Goal: Task Accomplishment & Management: Manage account settings

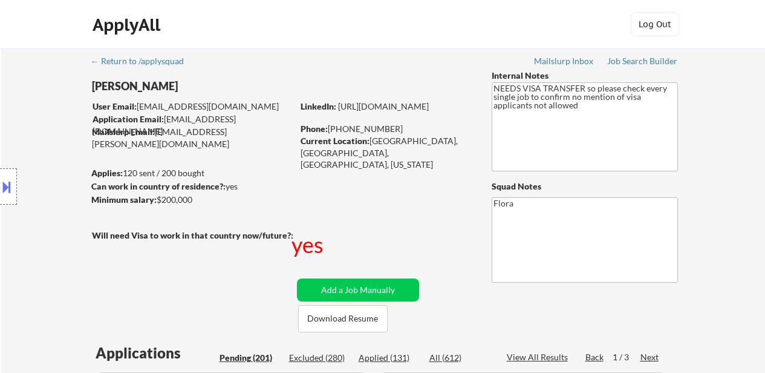
select select ""pending""
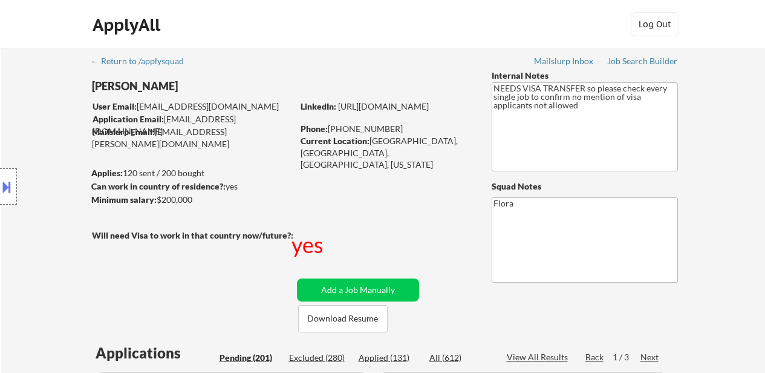
select select ""pending""
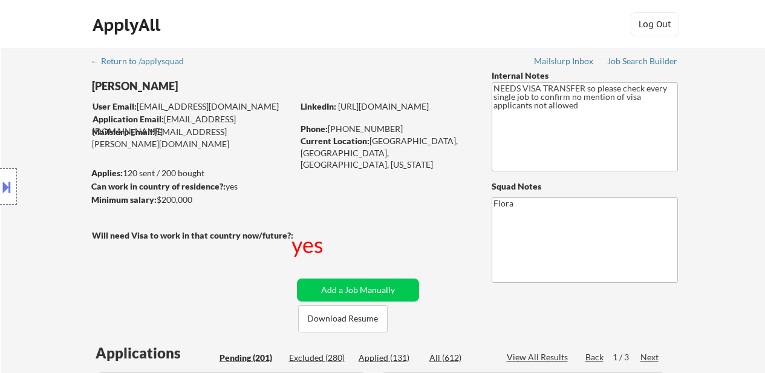
select select ""pending""
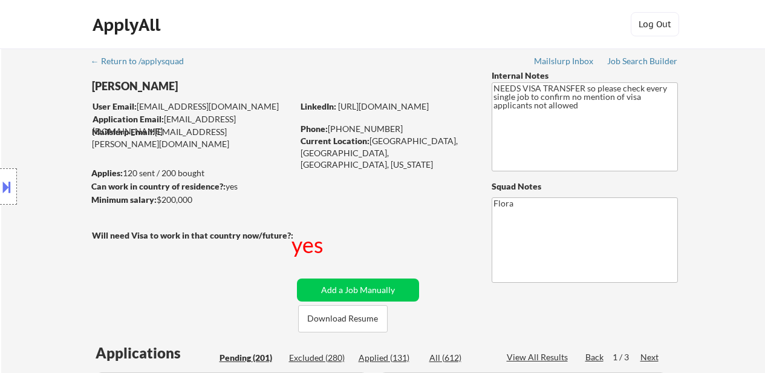
select select ""pending""
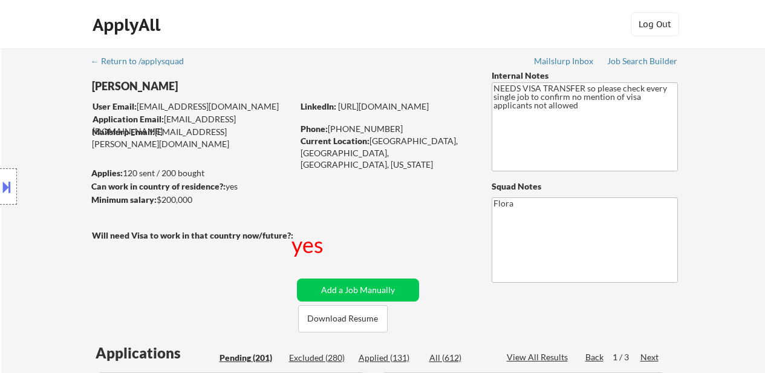
select select ""pending""
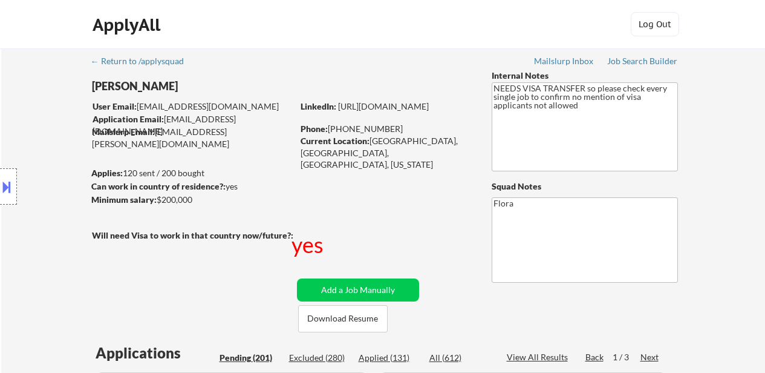
select select ""pending""
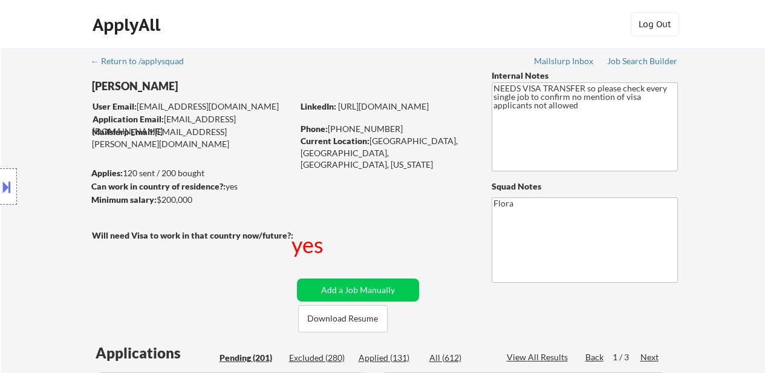
select select ""pending""
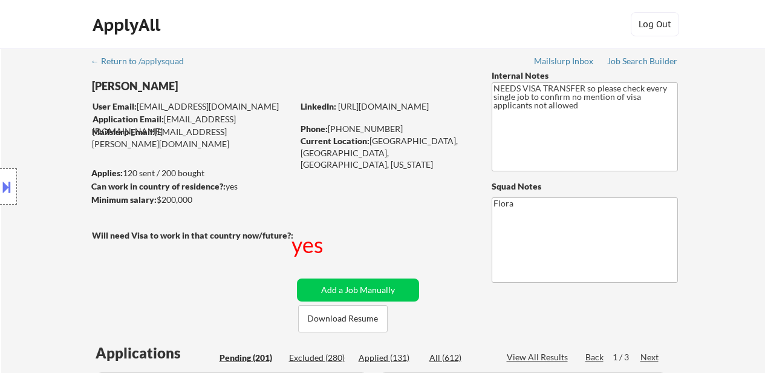
select select ""pending""
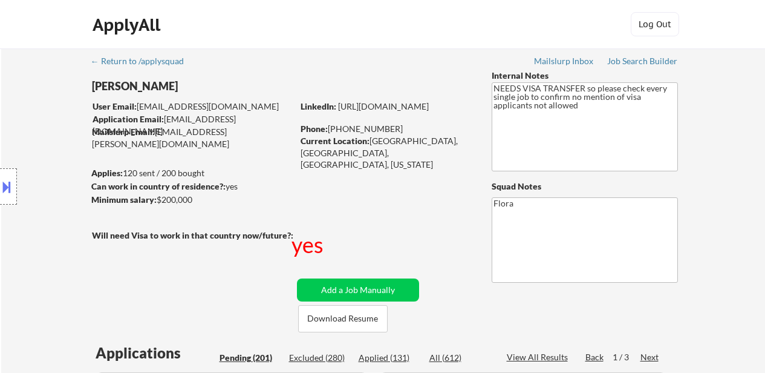
select select ""pending""
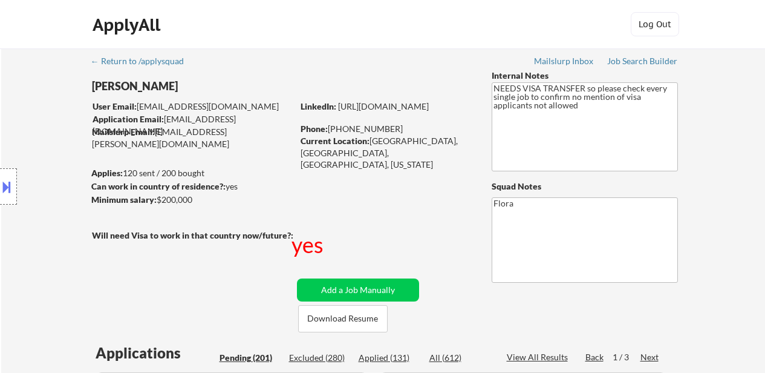
select select ""pending""
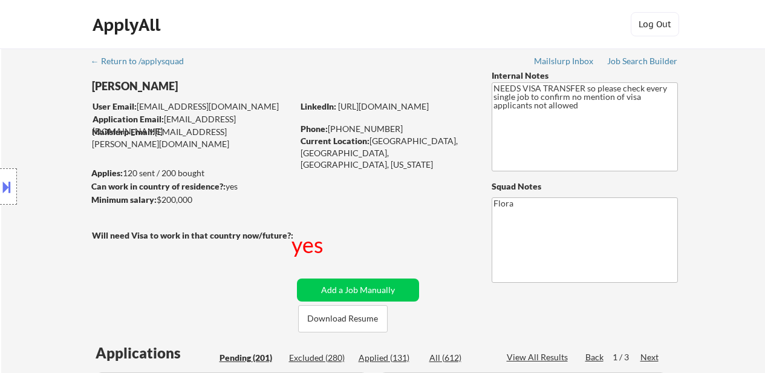
select select ""pending""
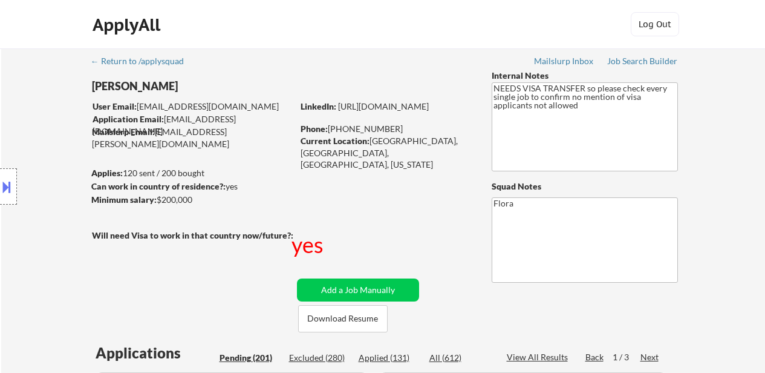
select select ""pending""
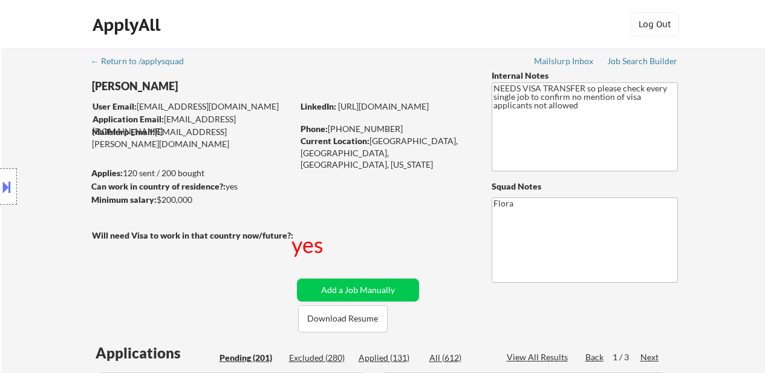
select select ""pending""
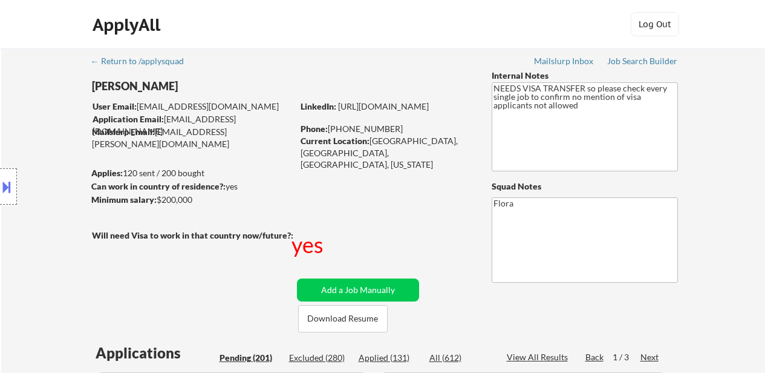
select select ""pending""
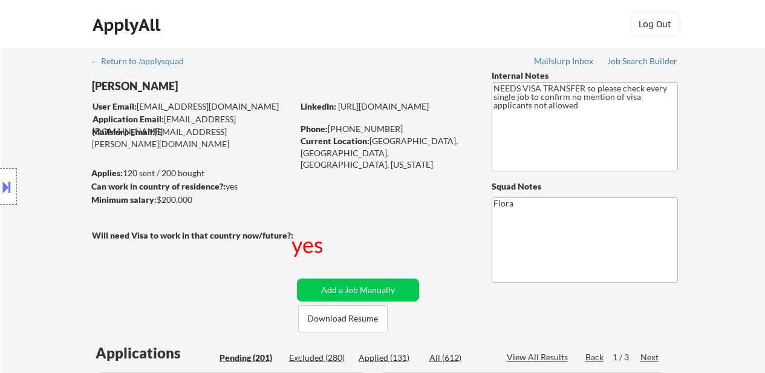
select select ""pending""
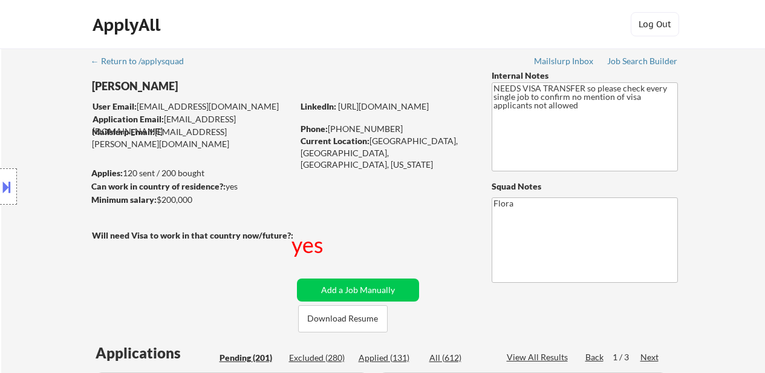
select select ""pending""
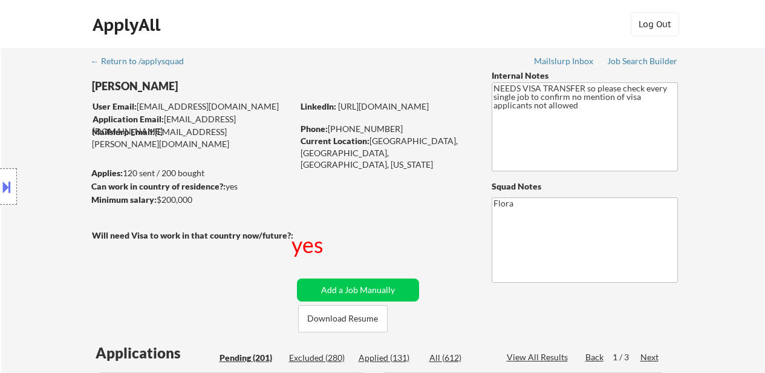
select select ""pending""
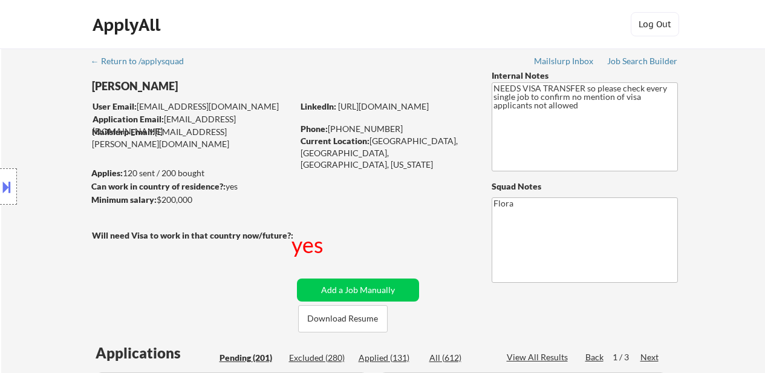
select select ""pending""
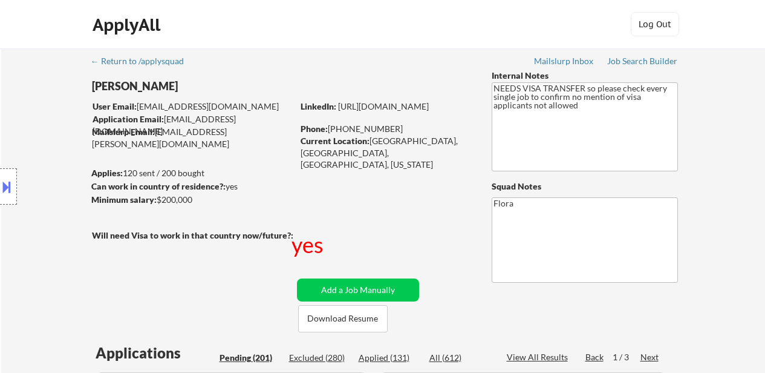
select select ""pending""
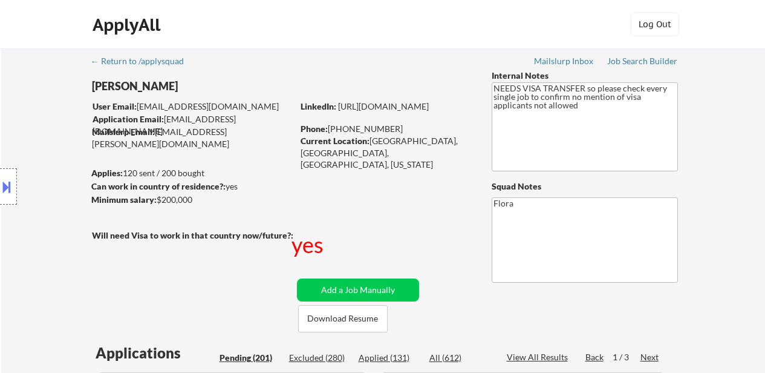
select select ""pending""
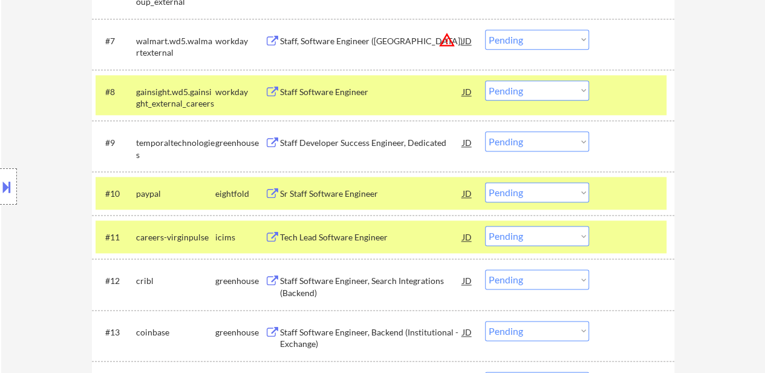
scroll to position [715, 0]
drag, startPoint x: 596, startPoint y: 91, endPoint x: 597, endPoint y: 108, distance: 16.4
click at [597, 91] on div "#8 gainsight.wd5.gainsight_external_careers workday Staff Software Engineer JD …" at bounding box center [381, 95] width 571 height 40
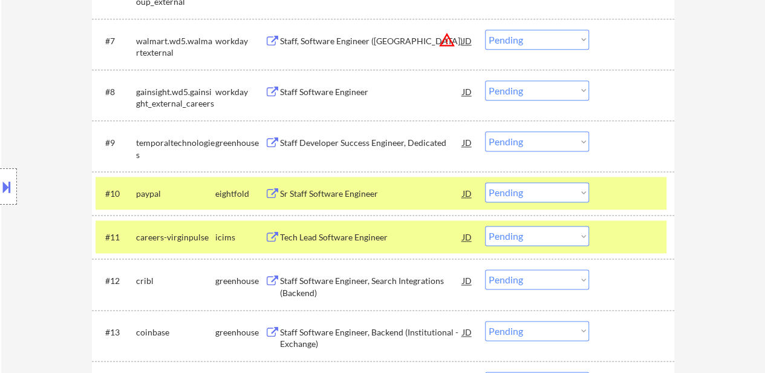
click at [607, 201] on div at bounding box center [633, 193] width 53 height 22
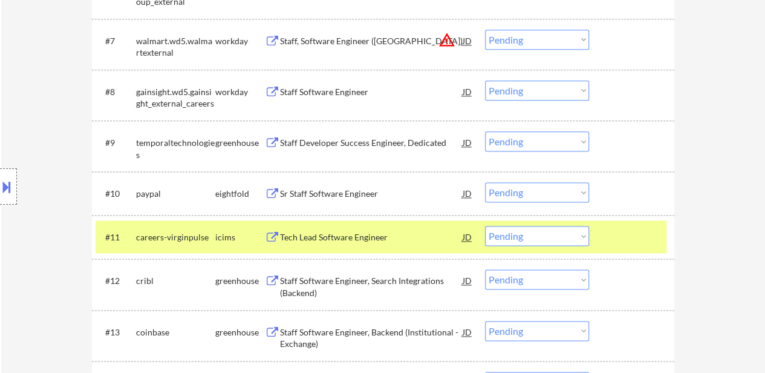
click at [610, 232] on div at bounding box center [633, 237] width 53 height 22
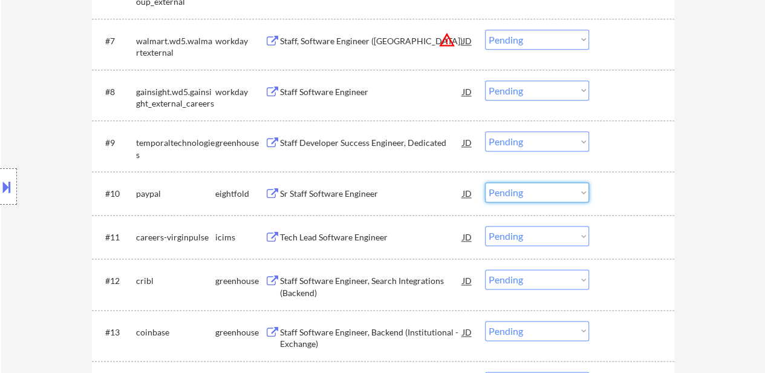
click at [547, 189] on select "Choose an option... Pending Applied Excluded (Questions) Excluded (Expired) Exc…" at bounding box center [537, 192] width 104 height 20
select select ""excluded__other_""
click at [485, 182] on select "Choose an option... Pending Applied Excluded (Questions) Excluded (Expired) Exc…" at bounding box center [537, 192] width 104 height 20
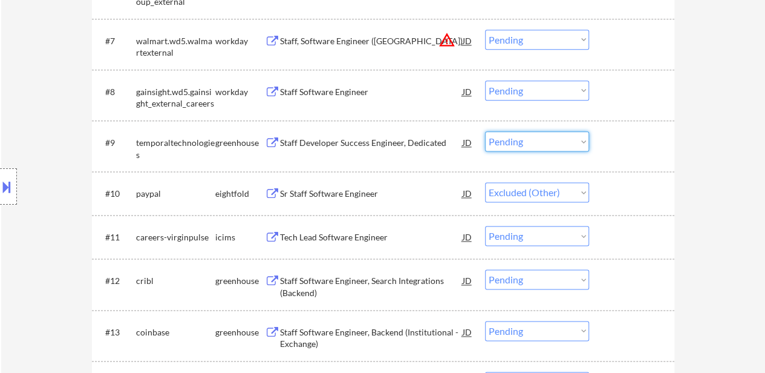
drag, startPoint x: 542, startPoint y: 133, endPoint x: 539, endPoint y: 139, distance: 7.1
click at [542, 133] on select "Choose an option... Pending Applied Excluded (Questions) Excluded (Expired) Exc…" at bounding box center [537, 141] width 104 height 20
select select ""applied""
click at [485, 131] on select "Choose an option... Pending Applied Excluded (Questions) Excluded (Expired) Exc…" at bounding box center [537, 141] width 104 height 20
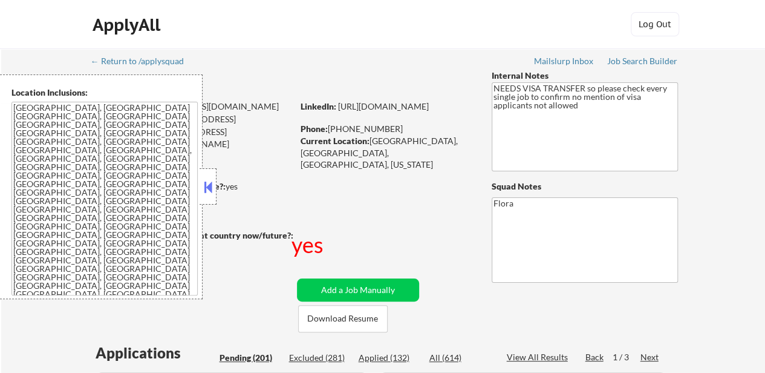
select select ""pending""
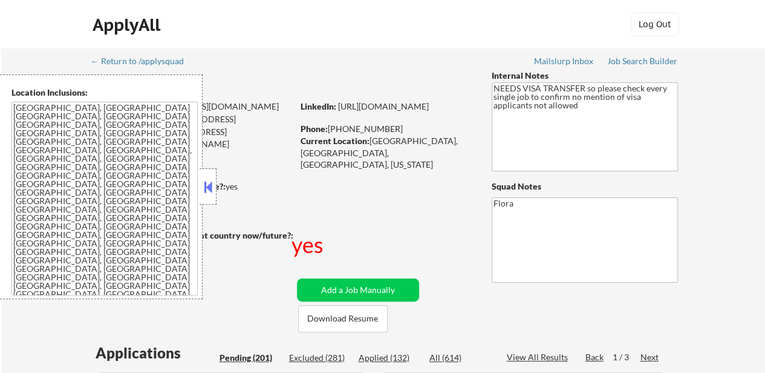
select select ""pending""
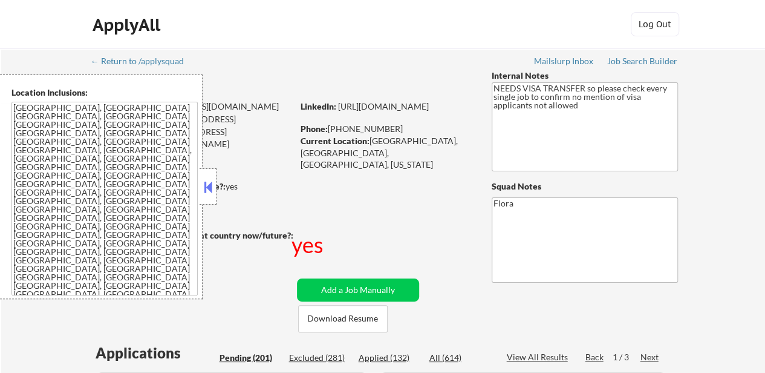
select select ""pending""
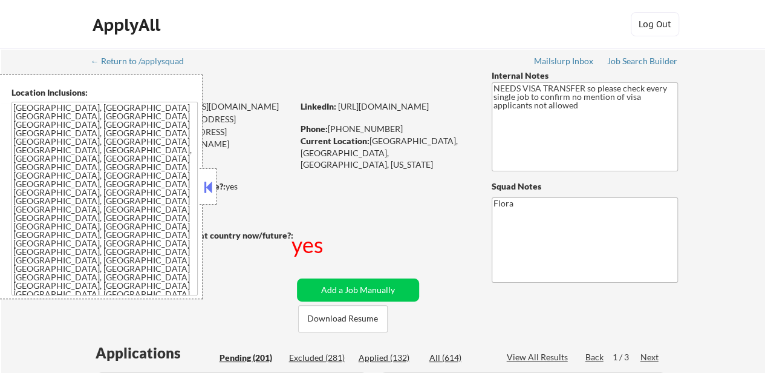
select select ""pending""
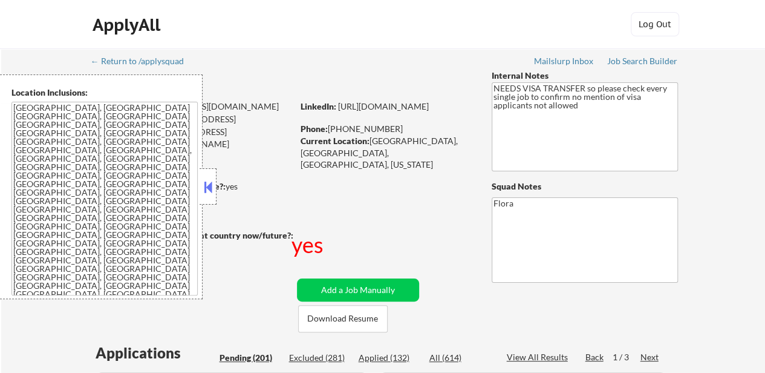
select select ""pending""
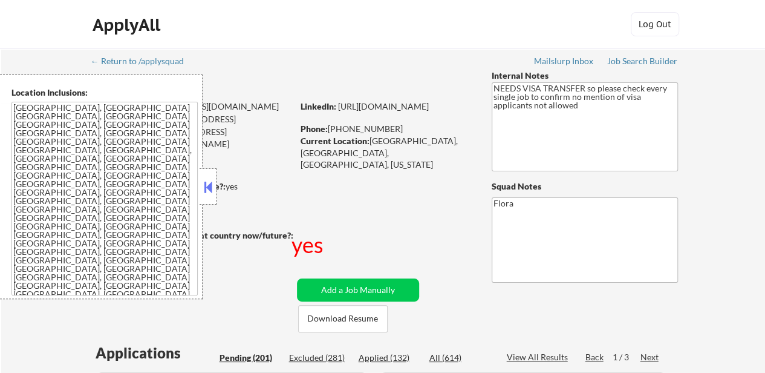
select select ""pending""
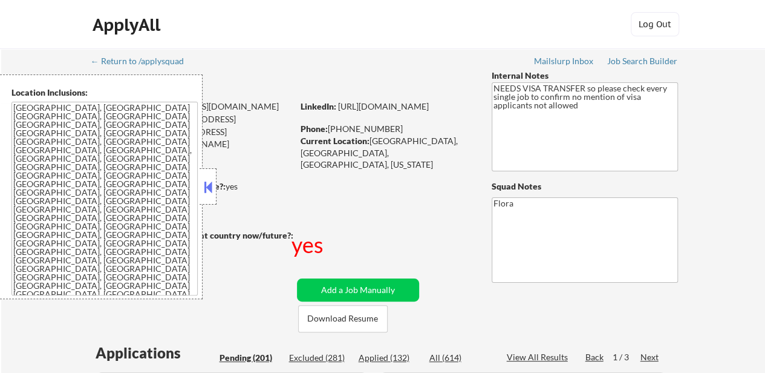
select select ""pending""
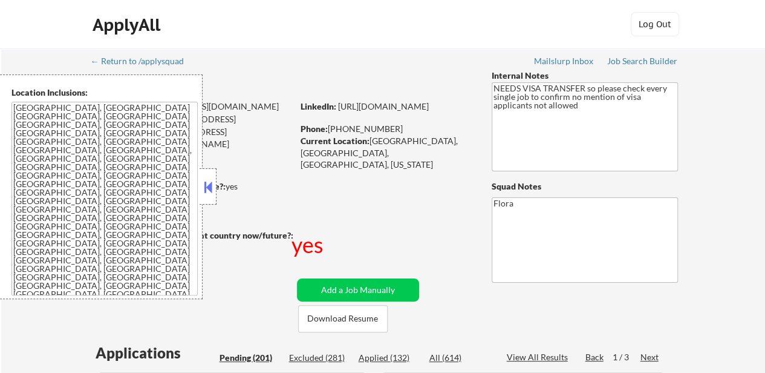
select select ""pending""
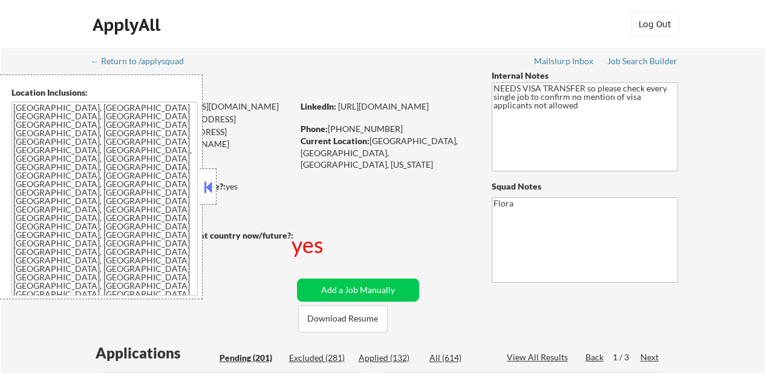
select select ""pending""
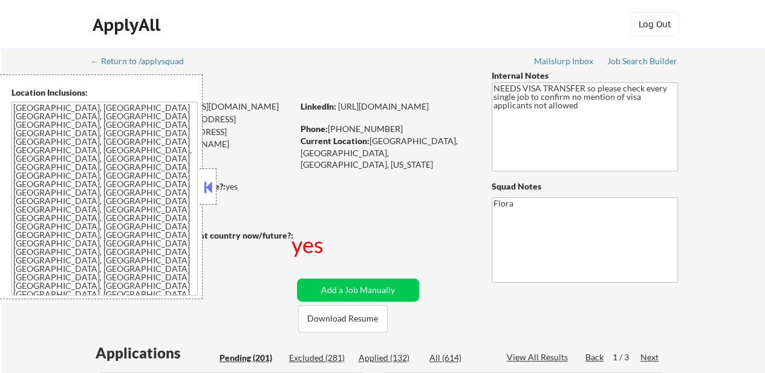
select select ""pending""
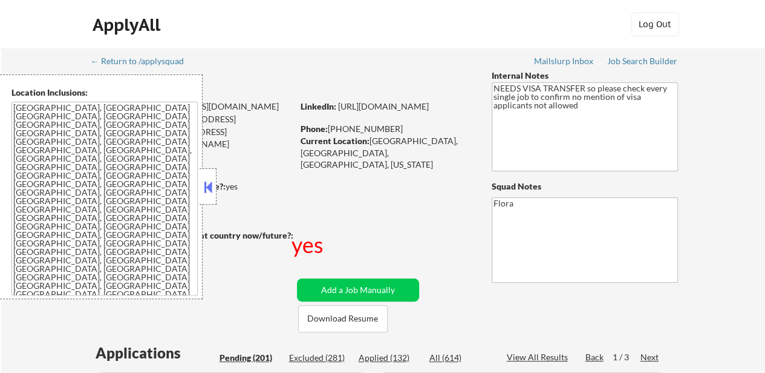
select select ""pending""
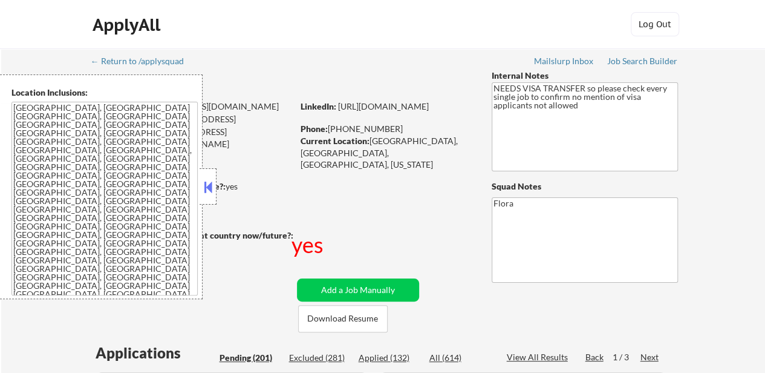
select select ""pending""
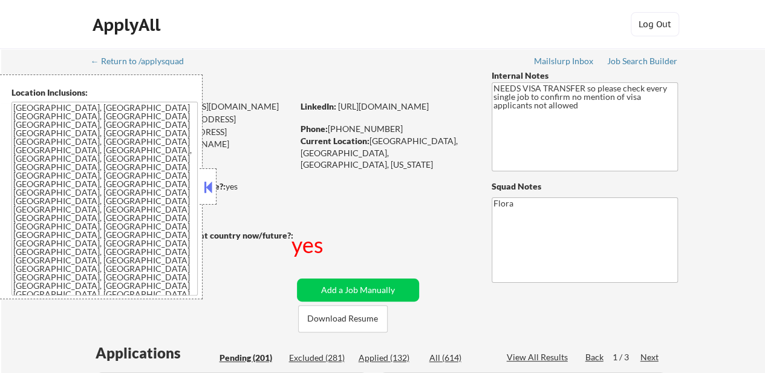
select select ""pending""
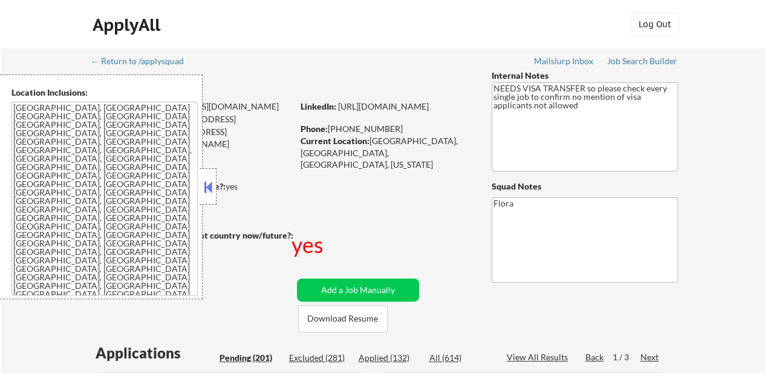
select select ""pending""
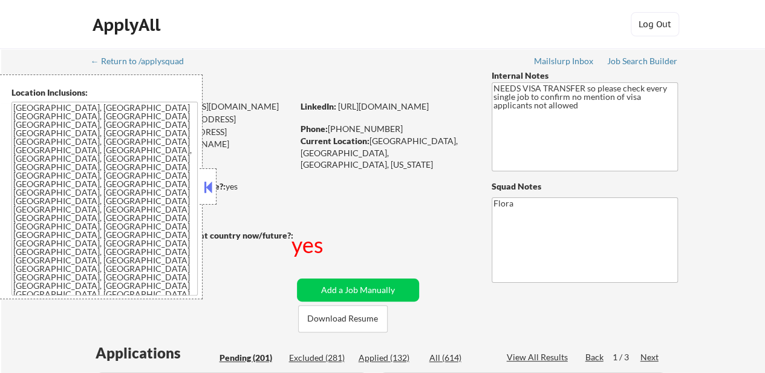
select select ""pending""
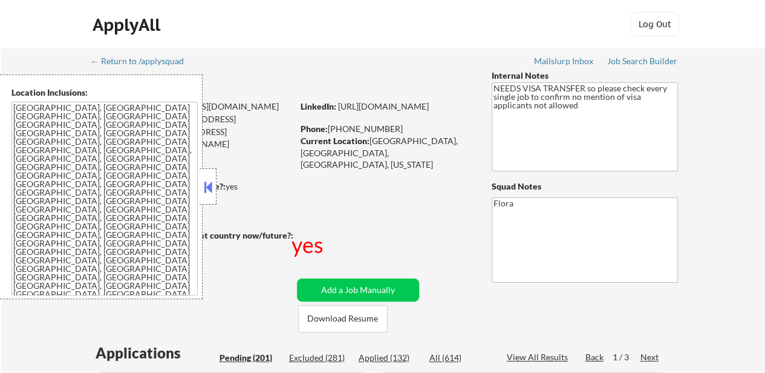
select select ""pending""
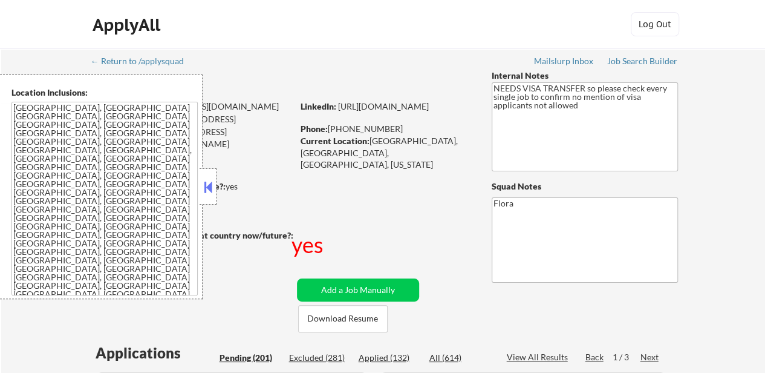
select select ""pending""
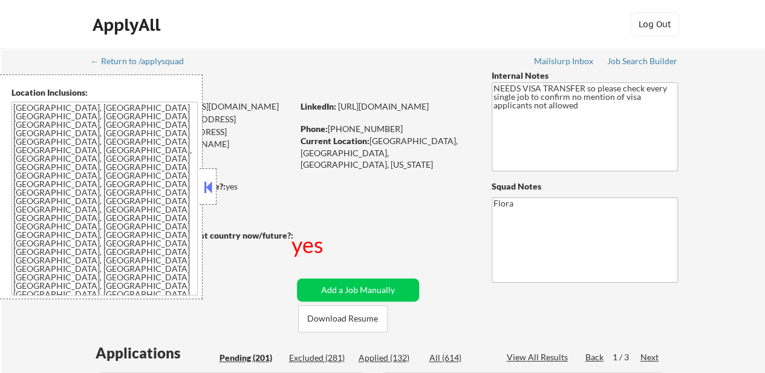
select select ""pending""
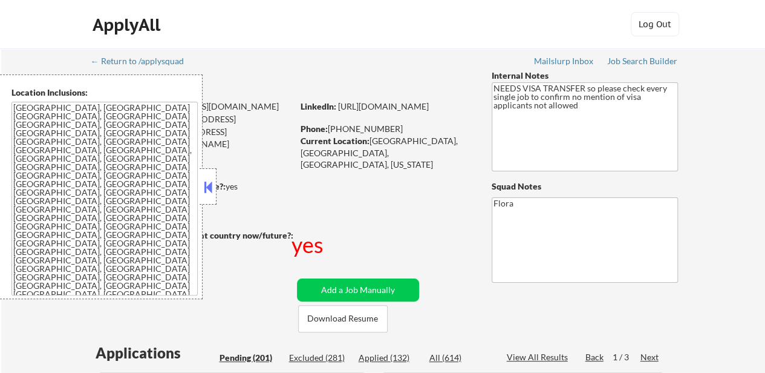
select select ""pending""
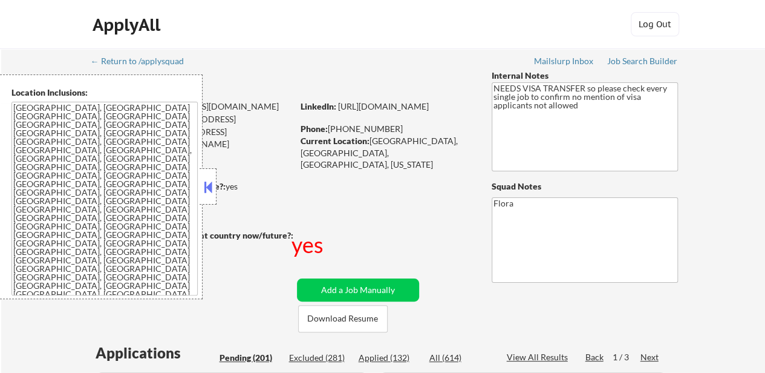
select select ""pending""
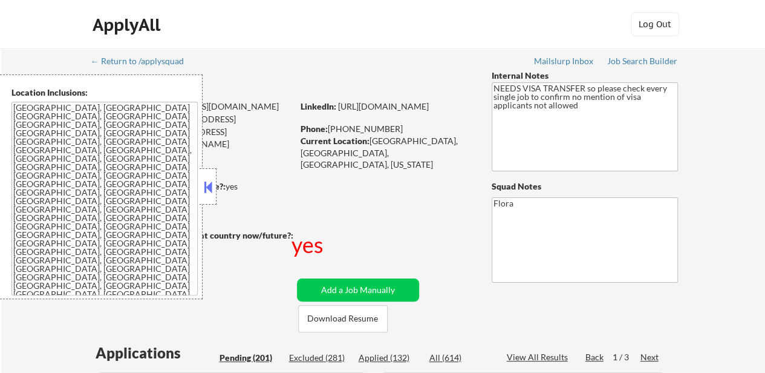
scroll to position [182, 0]
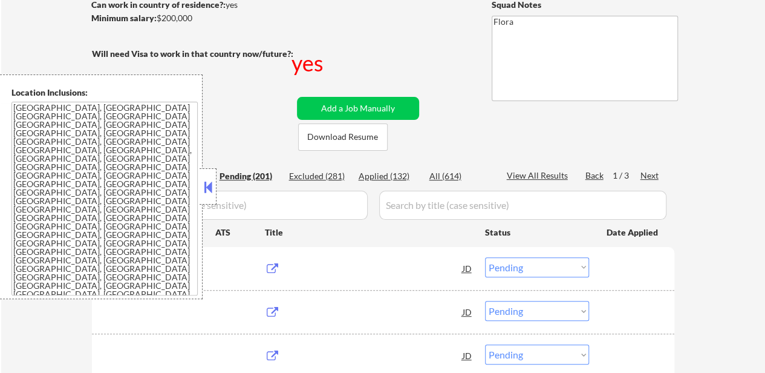
click at [208, 185] on button at bounding box center [208, 187] width 13 height 18
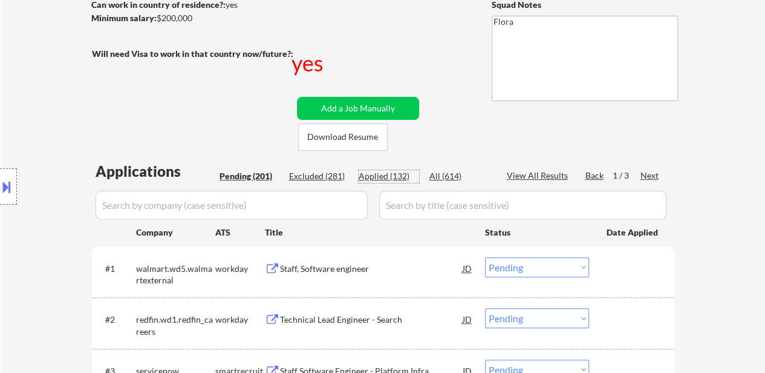
click at [393, 175] on div "Applied (132)" at bounding box center [389, 176] width 61 height 12
select select ""applied""
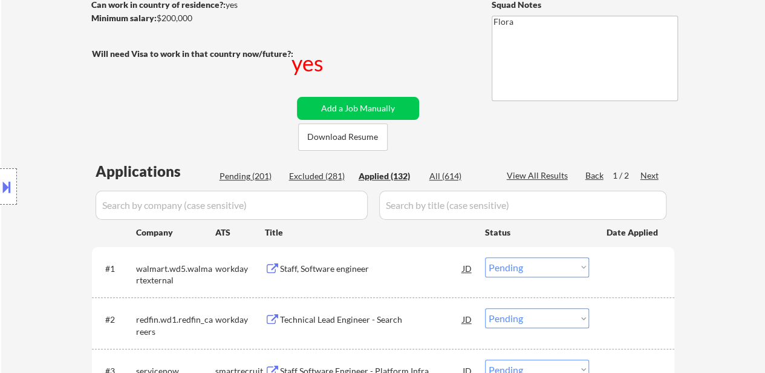
select select ""applied""
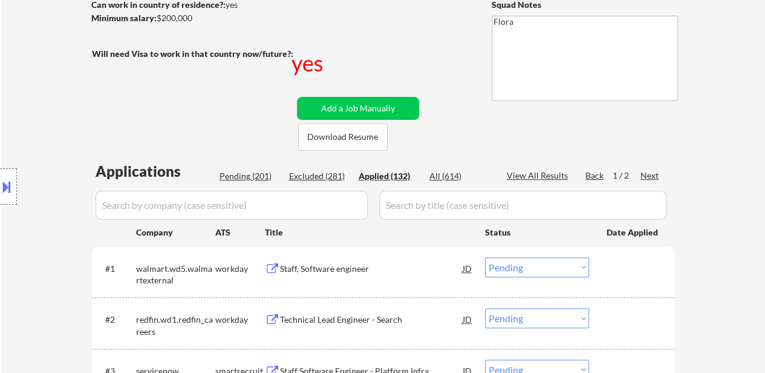
select select ""applied""
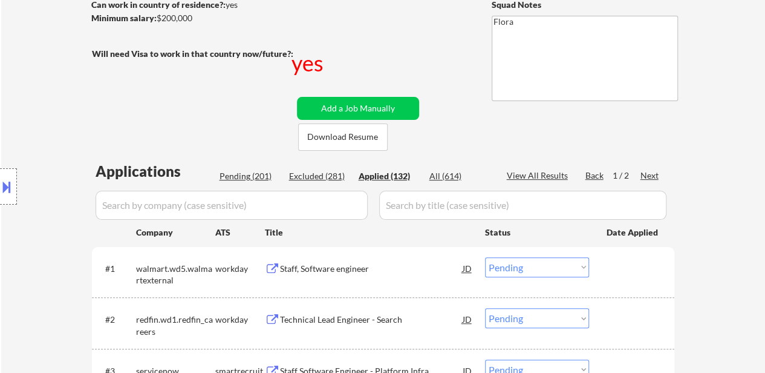
select select ""applied""
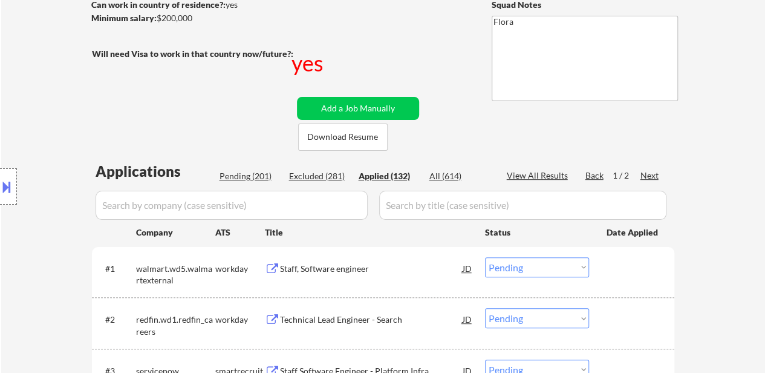
select select ""applied""
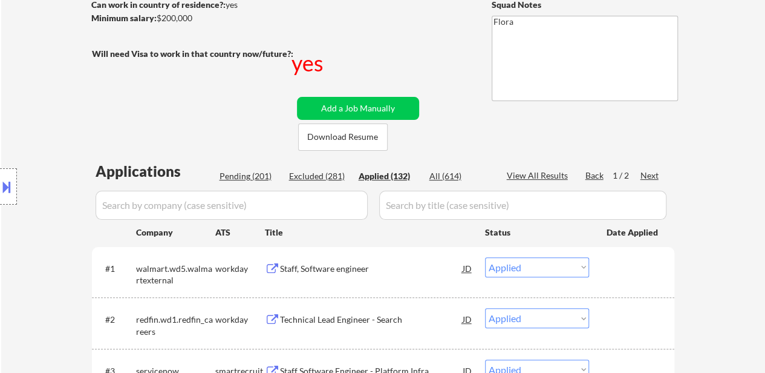
select select ""applied""
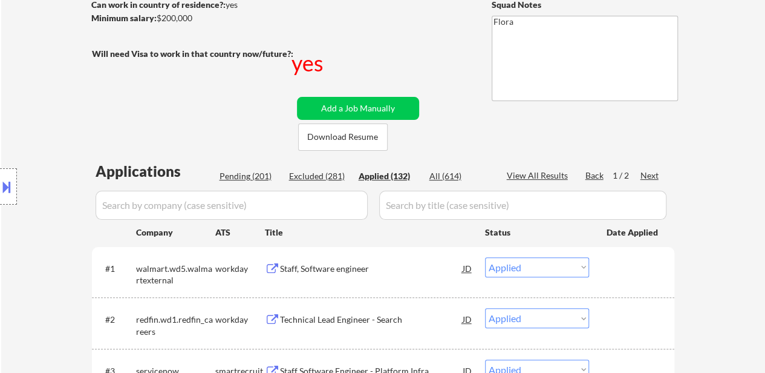
select select ""applied""
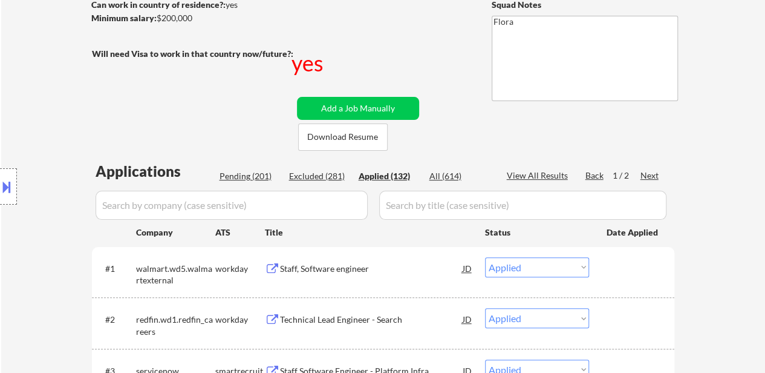
select select ""applied""
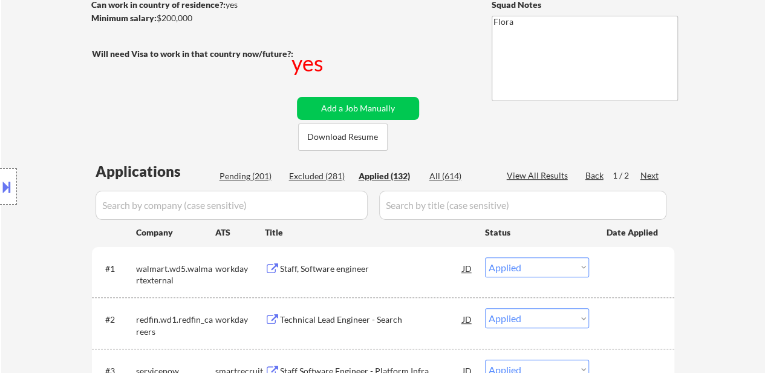
select select ""applied""
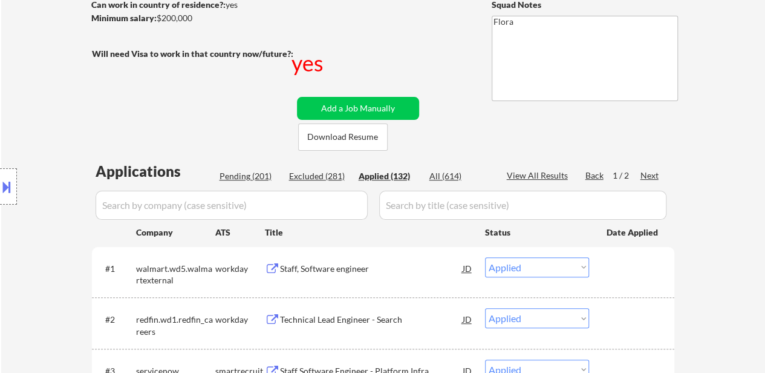
select select ""applied""
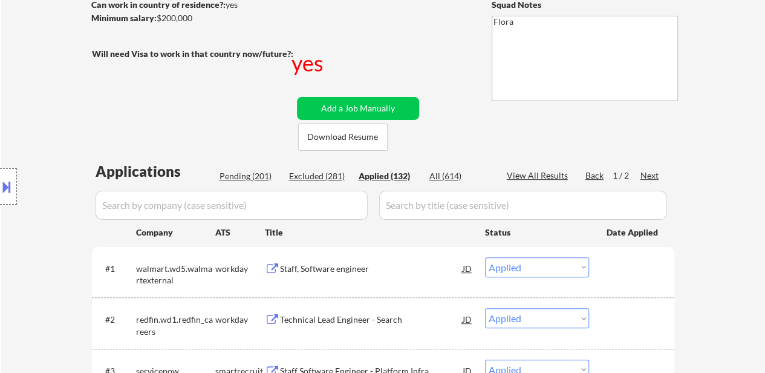
select select ""applied""
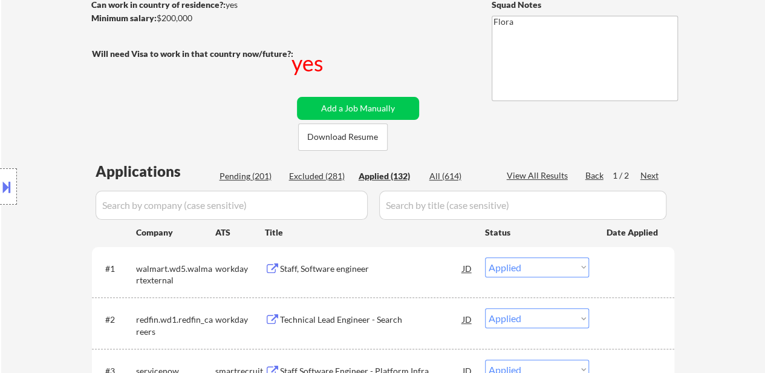
select select ""applied""
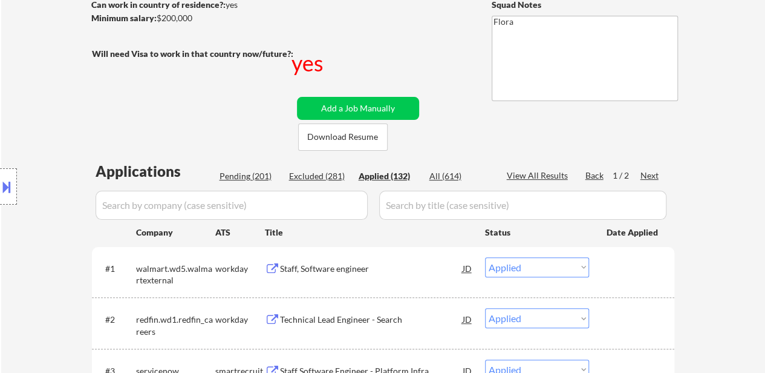
select select ""applied""
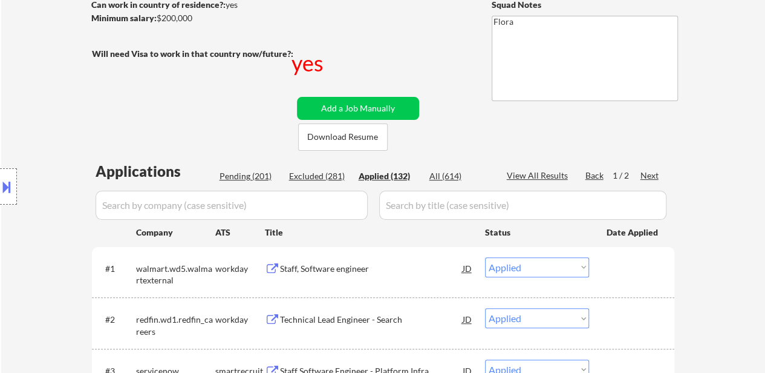
select select ""applied""
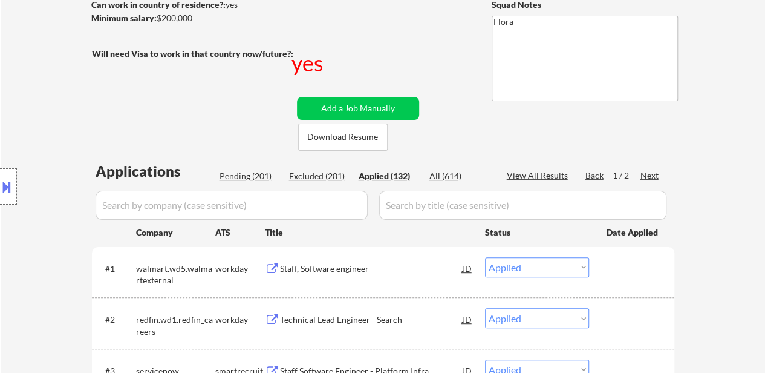
select select ""applied""
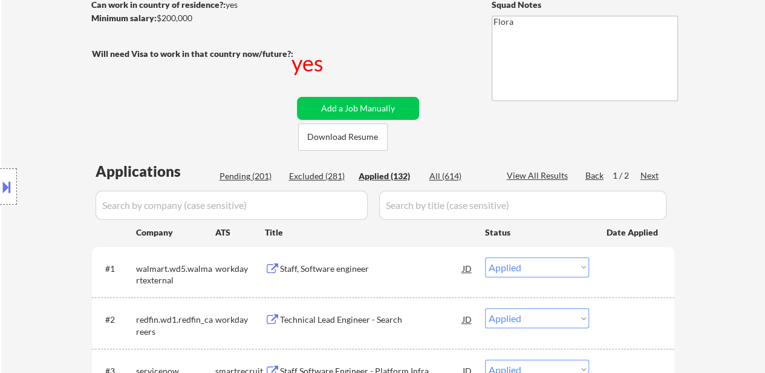
select select ""applied""
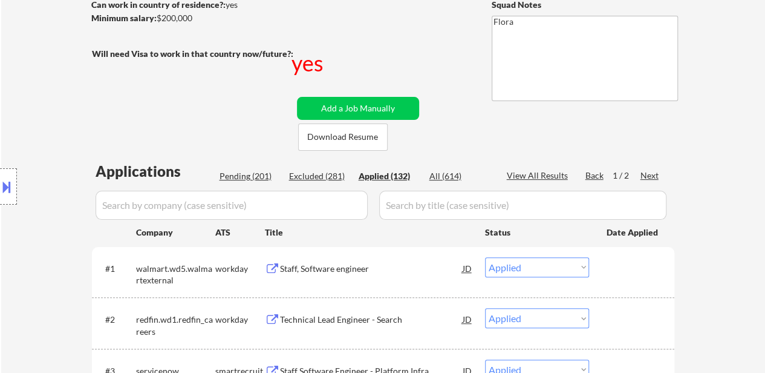
select select ""applied""
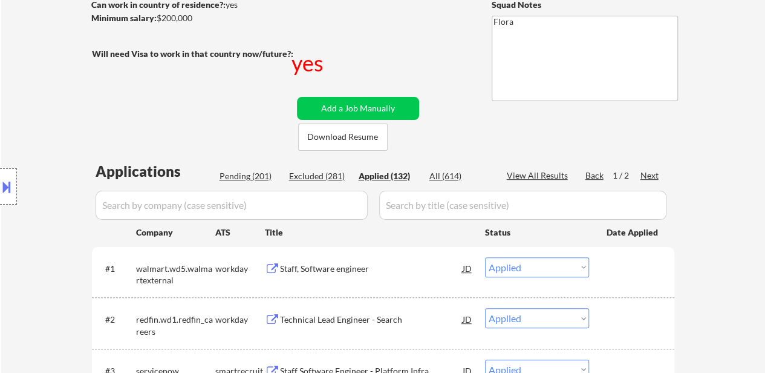
select select ""applied""
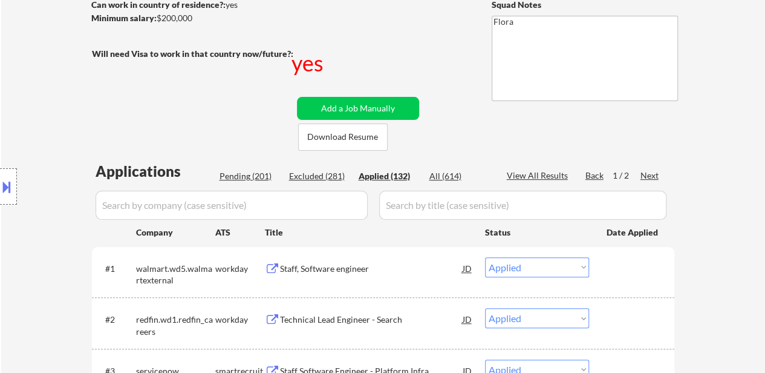
select select ""applied""
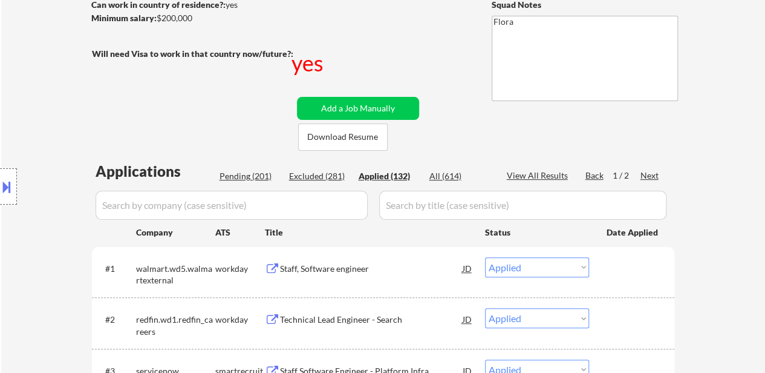
select select ""applied""
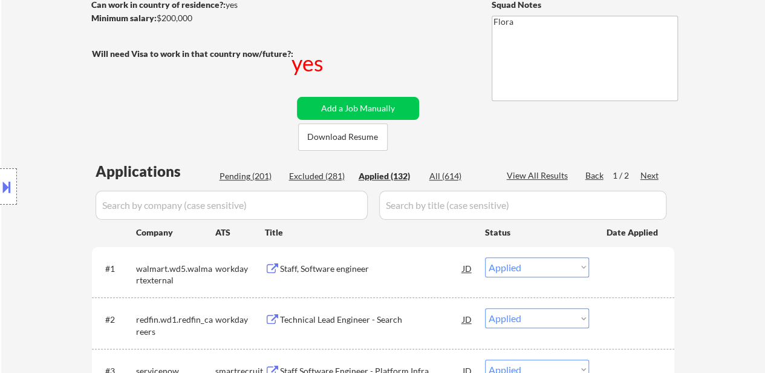
select select ""applied""
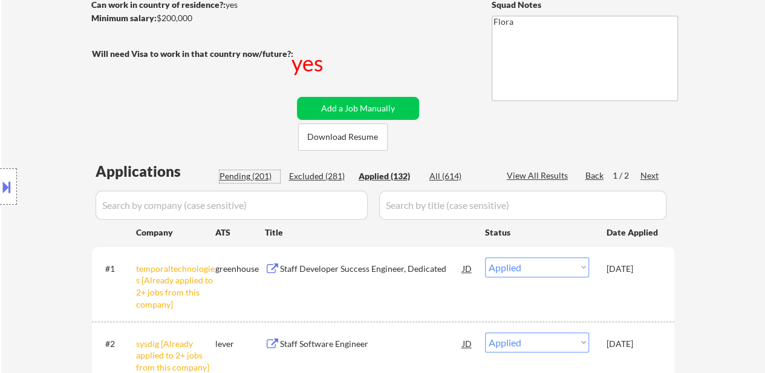
click at [241, 180] on div "Pending (201)" at bounding box center [250, 176] width 61 height 12
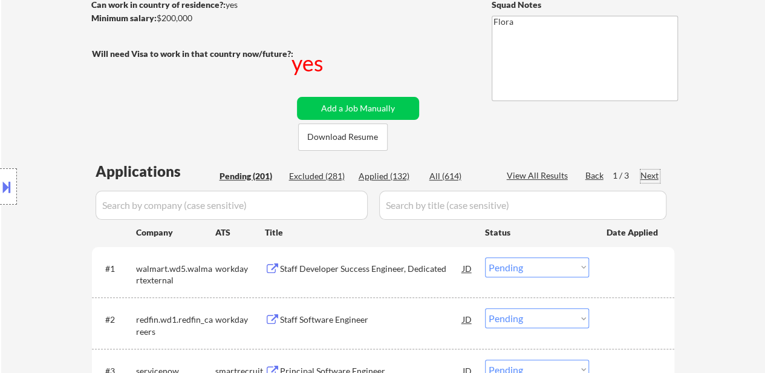
click at [651, 174] on div "Next" at bounding box center [650, 175] width 19 height 12
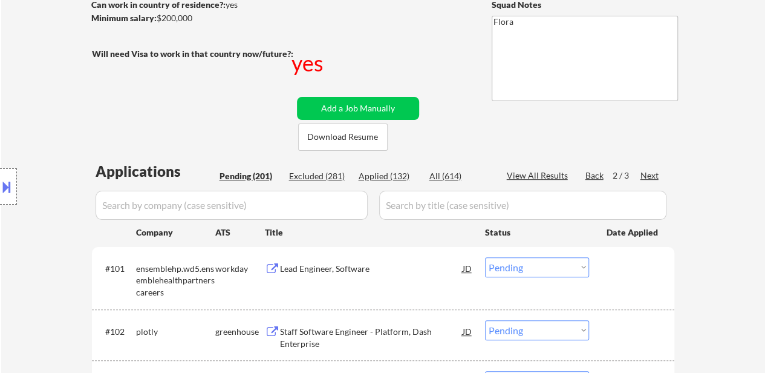
scroll to position [242, 0]
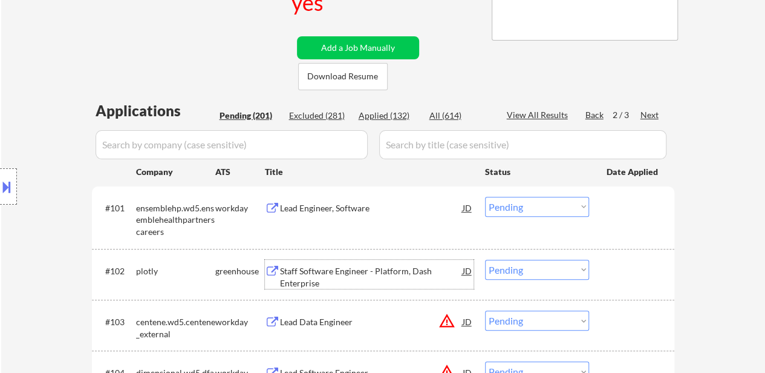
click at [411, 273] on div "Staff Software Engineer - Platform, Dash Enterprise" at bounding box center [371, 277] width 183 height 24
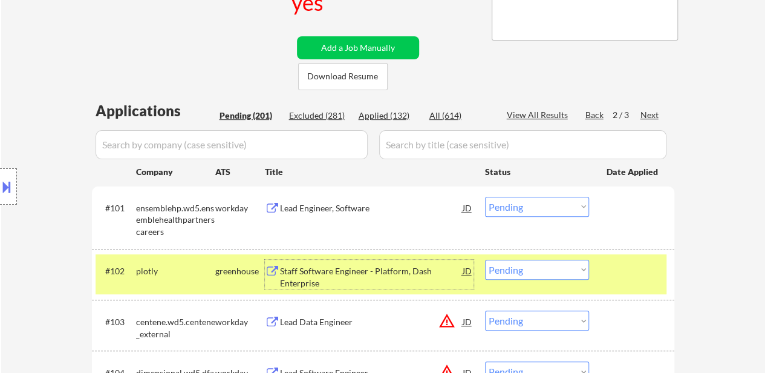
click at [537, 324] on select "Choose an option... Pending Applied Excluded (Questions) Excluded (Expired) Exc…" at bounding box center [537, 320] width 104 height 20
click at [485, 310] on select "Choose an option... Pending Applied Excluded (Questions) Excluded (Expired) Exc…" at bounding box center [537, 320] width 104 height 20
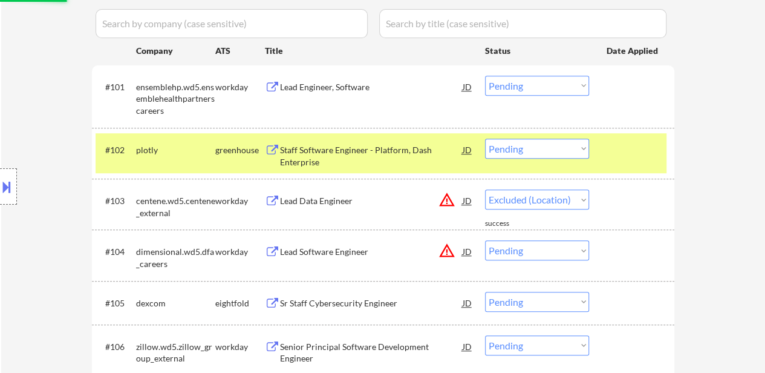
scroll to position [424, 0]
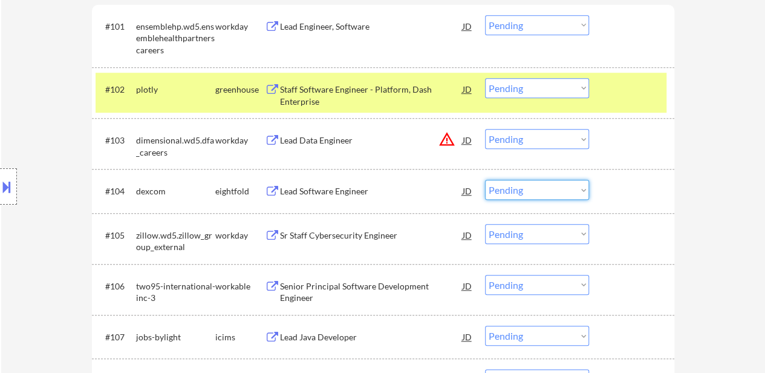
drag, startPoint x: 557, startPoint y: 191, endPoint x: 556, endPoint y: 198, distance: 7.4
click at [557, 191] on select "Choose an option... Pending Applied Excluded (Questions) Excluded (Expired) Exc…" at bounding box center [537, 190] width 104 height 20
click at [485, 180] on select "Choose an option... Pending Applied Excluded (Questions) Excluded (Expired) Exc…" at bounding box center [537, 190] width 104 height 20
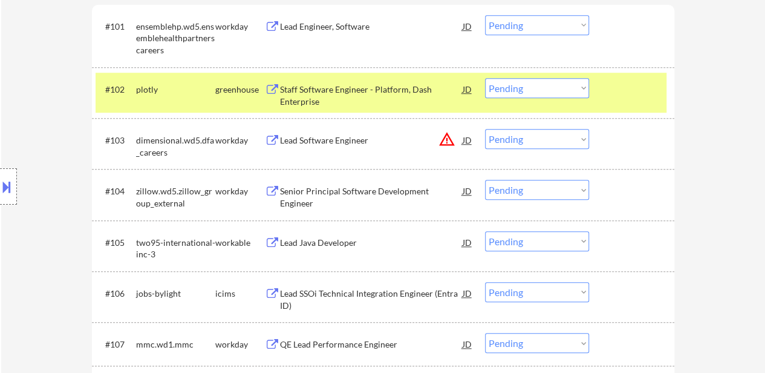
click at [519, 292] on select "Choose an option... Pending Applied Excluded (Questions) Excluded (Expired) Exc…" at bounding box center [537, 292] width 104 height 20
click at [485, 282] on select "Choose an option... Pending Applied Excluded (Questions) Excluded (Expired) Exc…" at bounding box center [537, 292] width 104 height 20
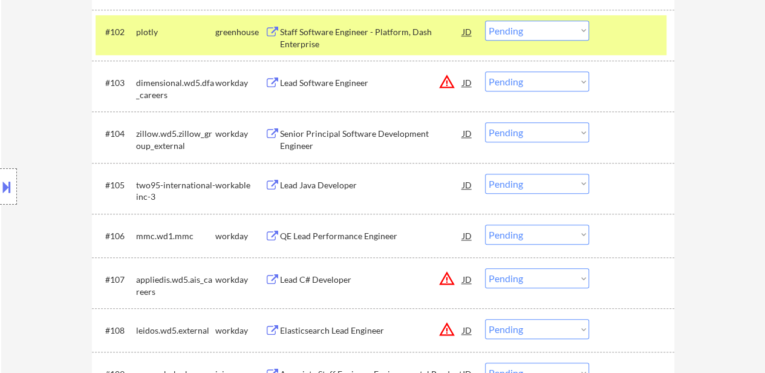
scroll to position [545, 0]
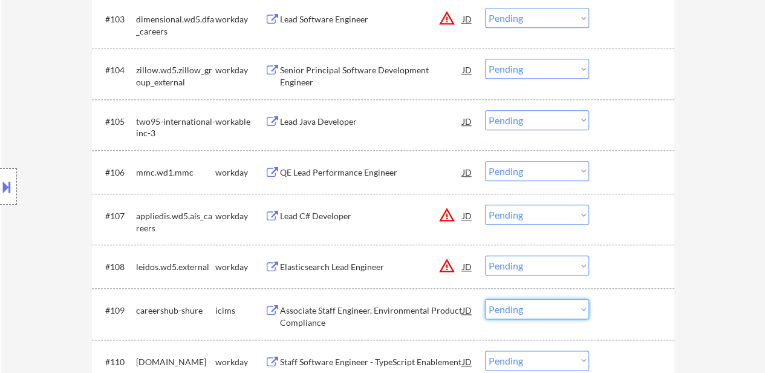
click at [545, 303] on select "Choose an option... Pending Applied Excluded (Questions) Excluded (Expired) Exc…" at bounding box center [537, 309] width 104 height 20
click at [485, 299] on select "Choose an option... Pending Applied Excluded (Questions) Excluded (Expired) Exc…" at bounding box center [537, 309] width 104 height 20
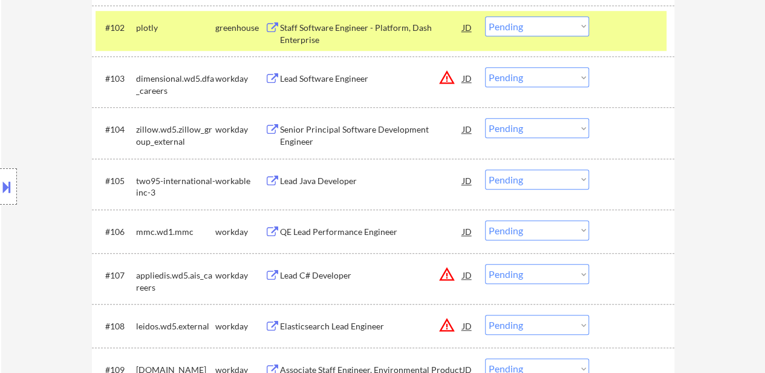
scroll to position [484, 0]
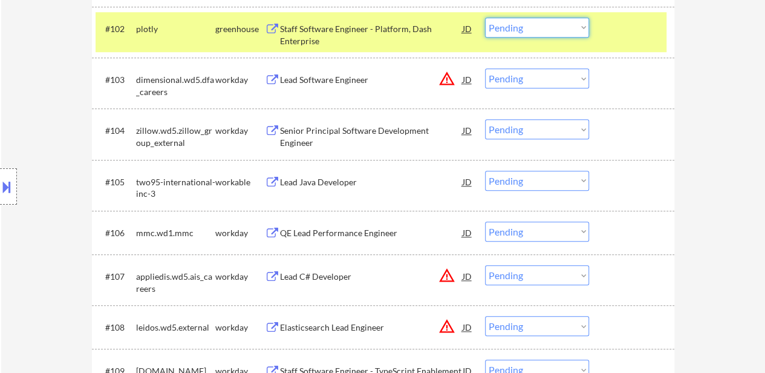
click at [580, 29] on select "Choose an option... Pending Applied Excluded (Questions) Excluded (Expired) Exc…" at bounding box center [537, 28] width 104 height 20
click at [485, 18] on select "Choose an option... Pending Applied Excluded (Questions) Excluded (Expired) Exc…" at bounding box center [537, 28] width 104 height 20
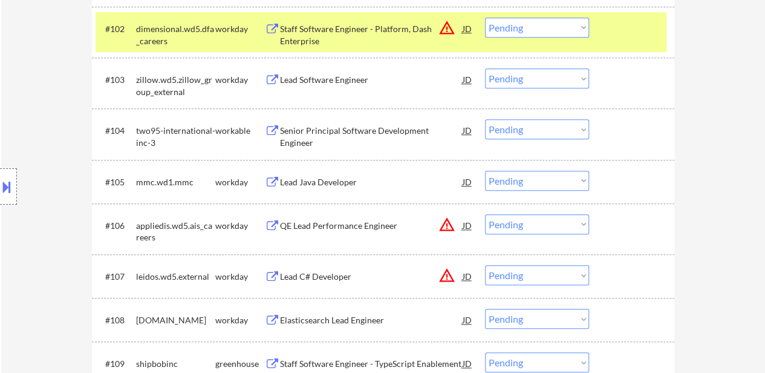
click at [617, 29] on div at bounding box center [633, 29] width 53 height 22
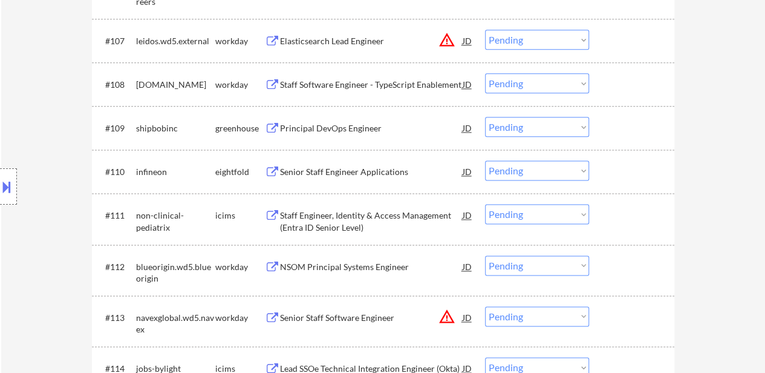
scroll to position [726, 0]
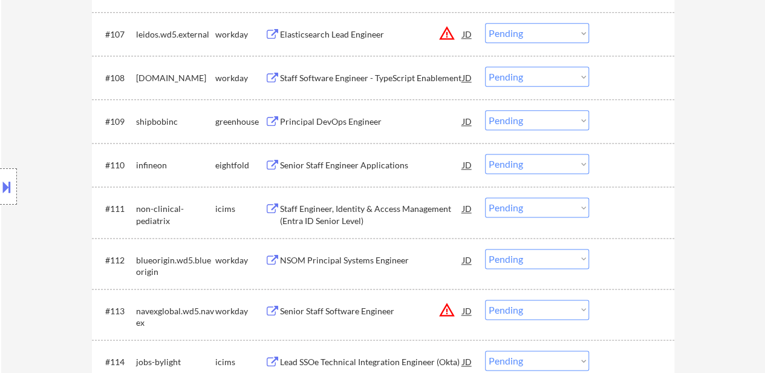
click at [508, 165] on select "Choose an option... Pending Applied Excluded (Questions) Excluded (Expired) Exc…" at bounding box center [537, 164] width 104 height 20
click at [485, 154] on select "Choose an option... Pending Applied Excluded (Questions) Excluded (Expired) Exc…" at bounding box center [537, 164] width 104 height 20
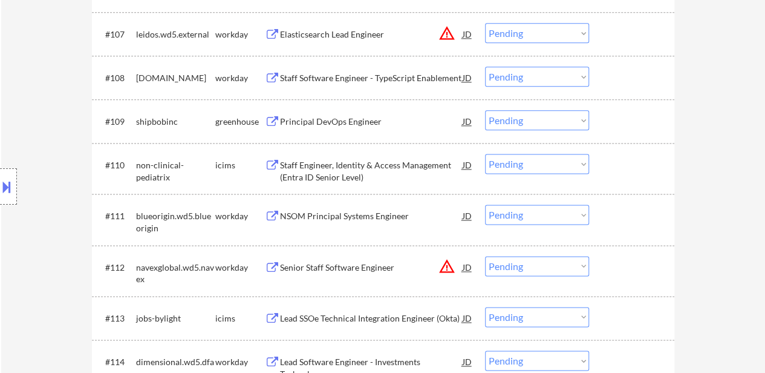
click at [346, 126] on div "Principal DevOps Engineer" at bounding box center [371, 122] width 183 height 12
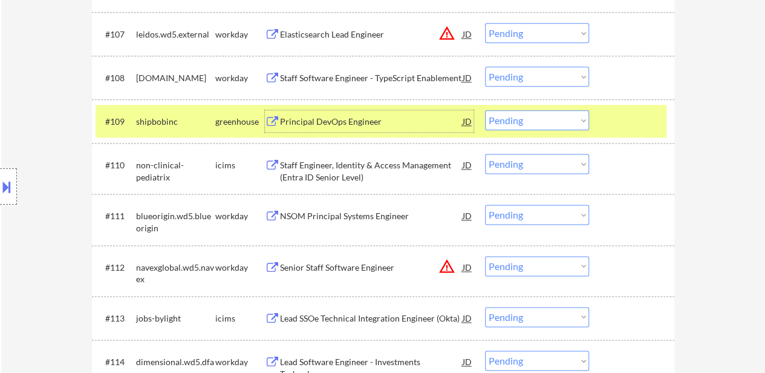
click at [574, 165] on select "Choose an option... Pending Applied Excluded (Questions) Excluded (Expired) Exc…" at bounding box center [537, 164] width 104 height 20
click at [485, 154] on select "Choose an option... Pending Applied Excluded (Questions) Excluded (Expired) Exc…" at bounding box center [537, 164] width 104 height 20
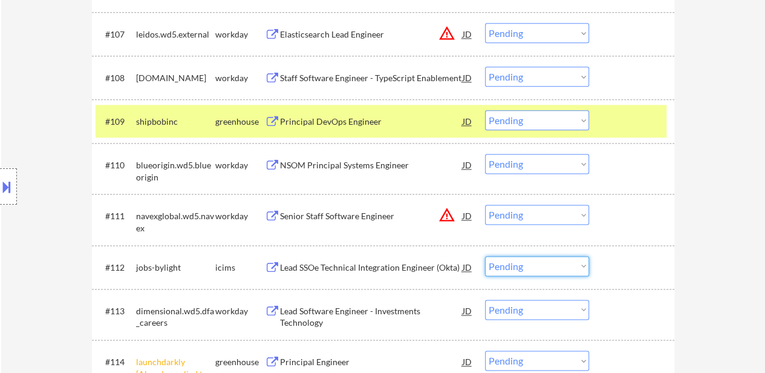
click at [556, 274] on select "Choose an option... Pending Applied Excluded (Questions) Excluded (Expired) Exc…" at bounding box center [537, 266] width 104 height 20
click at [485, 256] on select "Choose an option... Pending Applied Excluded (Questions) Excluded (Expired) Exc…" at bounding box center [537, 266] width 104 height 20
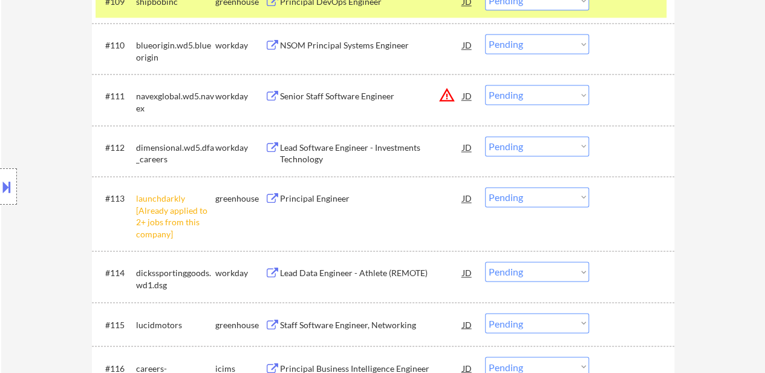
scroll to position [847, 0]
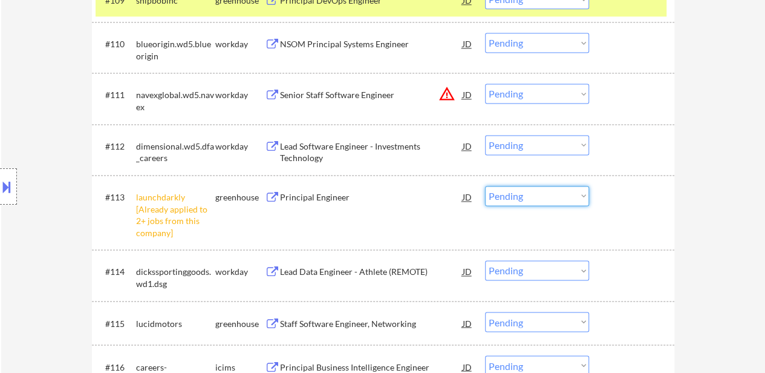
click at [537, 192] on select "Choose an option... Pending Applied Excluded (Questions) Excluded (Expired) Exc…" at bounding box center [537, 196] width 104 height 20
click at [485, 186] on select "Choose an option... Pending Applied Excluded (Questions) Excluded (Expired) Exc…" at bounding box center [537, 196] width 104 height 20
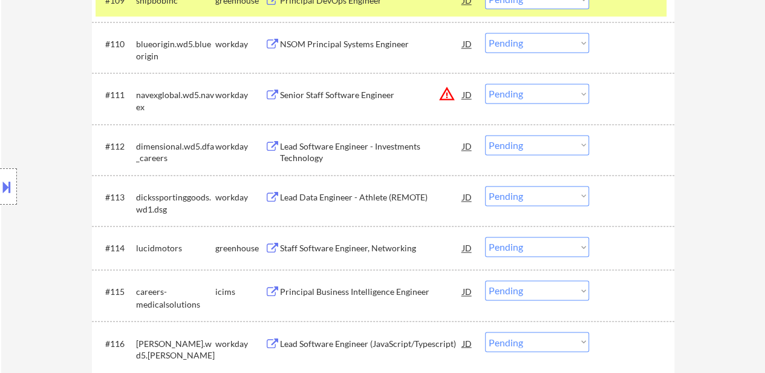
click at [494, 286] on select "Choose an option... Pending Applied Excluded (Questions) Excluded (Expired) Exc…" at bounding box center [537, 290] width 104 height 20
click at [485, 280] on select "Choose an option... Pending Applied Excluded (Questions) Excluded (Expired) Exc…" at bounding box center [537, 290] width 104 height 20
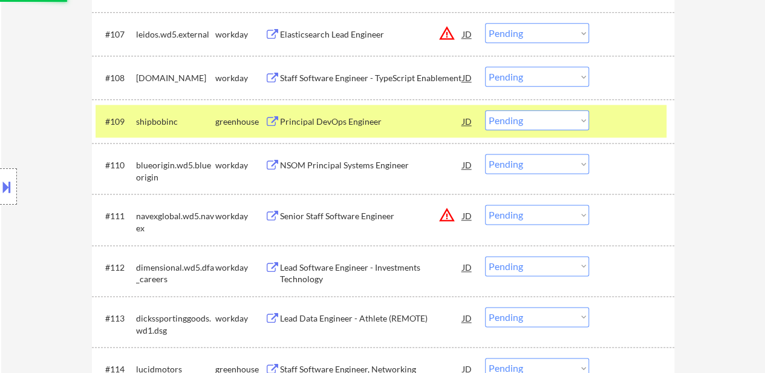
scroll to position [787, 0]
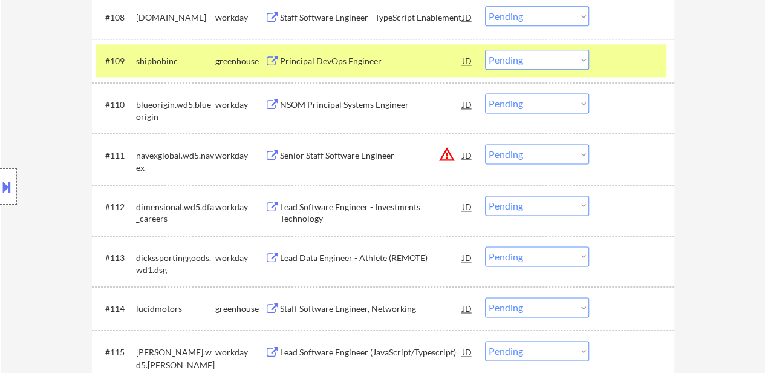
click at [330, 304] on div "Staff Software Engineer, Networking" at bounding box center [371, 309] width 183 height 12
